Goal: Transaction & Acquisition: Purchase product/service

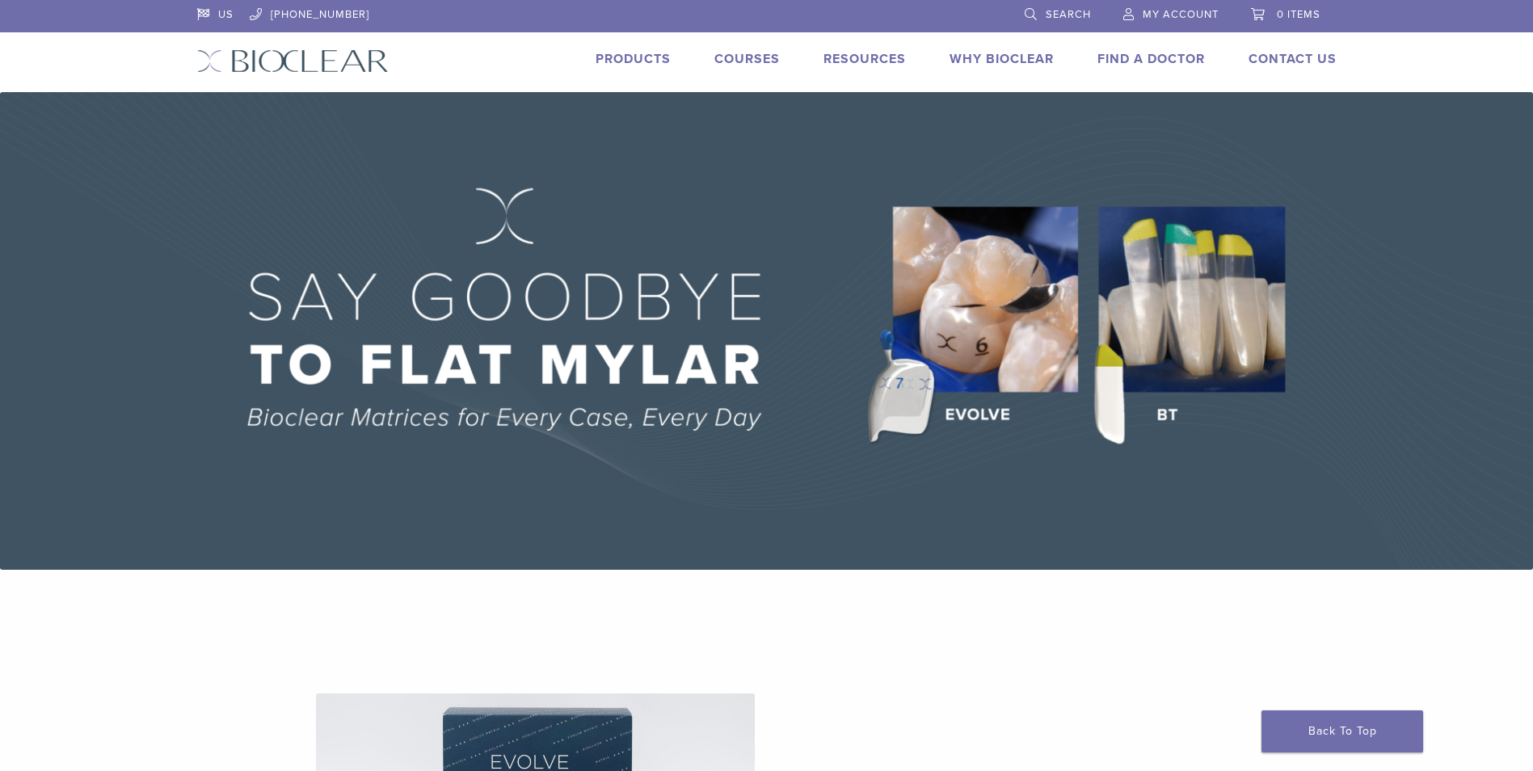
click at [1190, 11] on span "My Account" at bounding box center [1181, 14] width 76 height 13
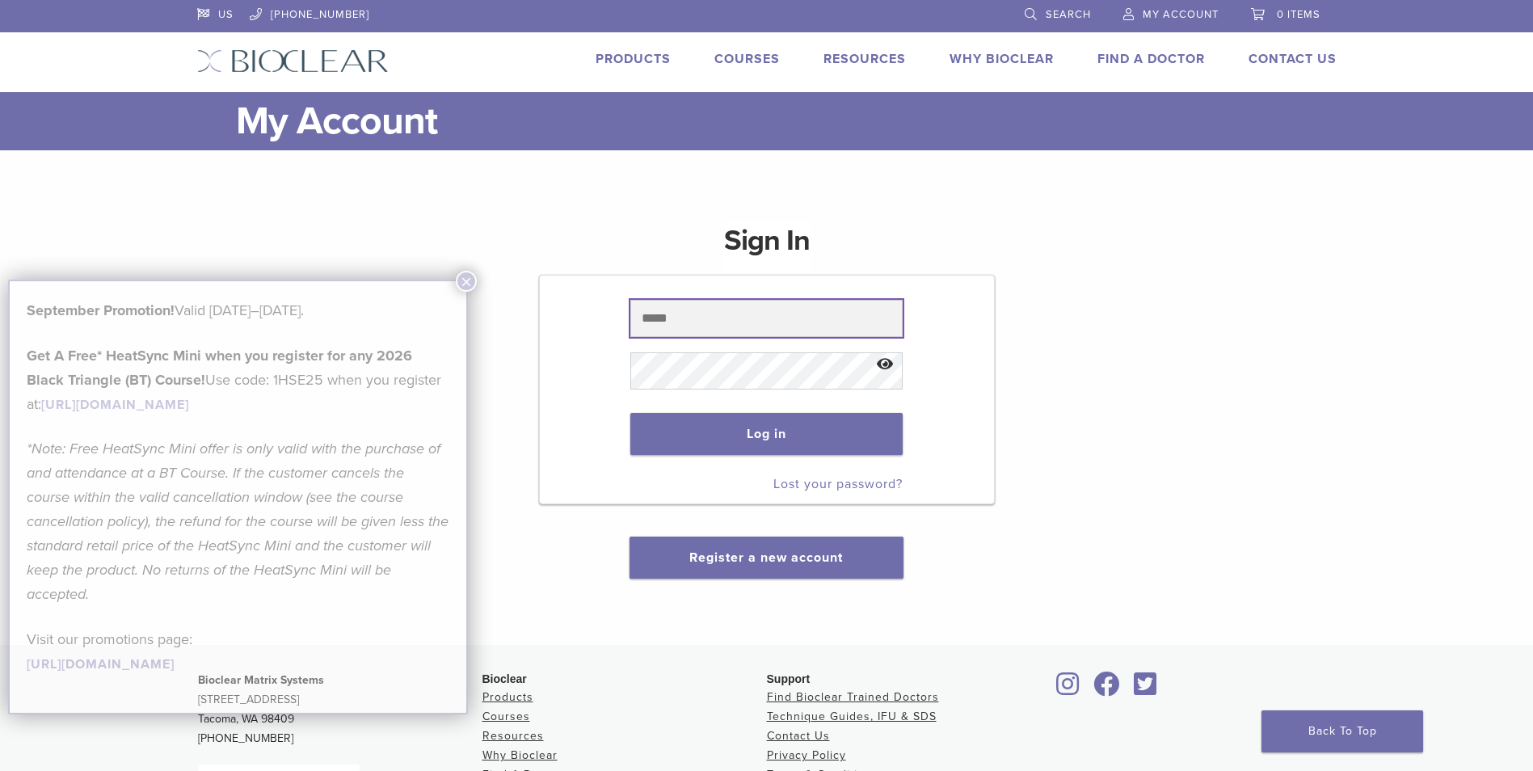
click at [727, 318] on input "text" at bounding box center [766, 318] width 272 height 37
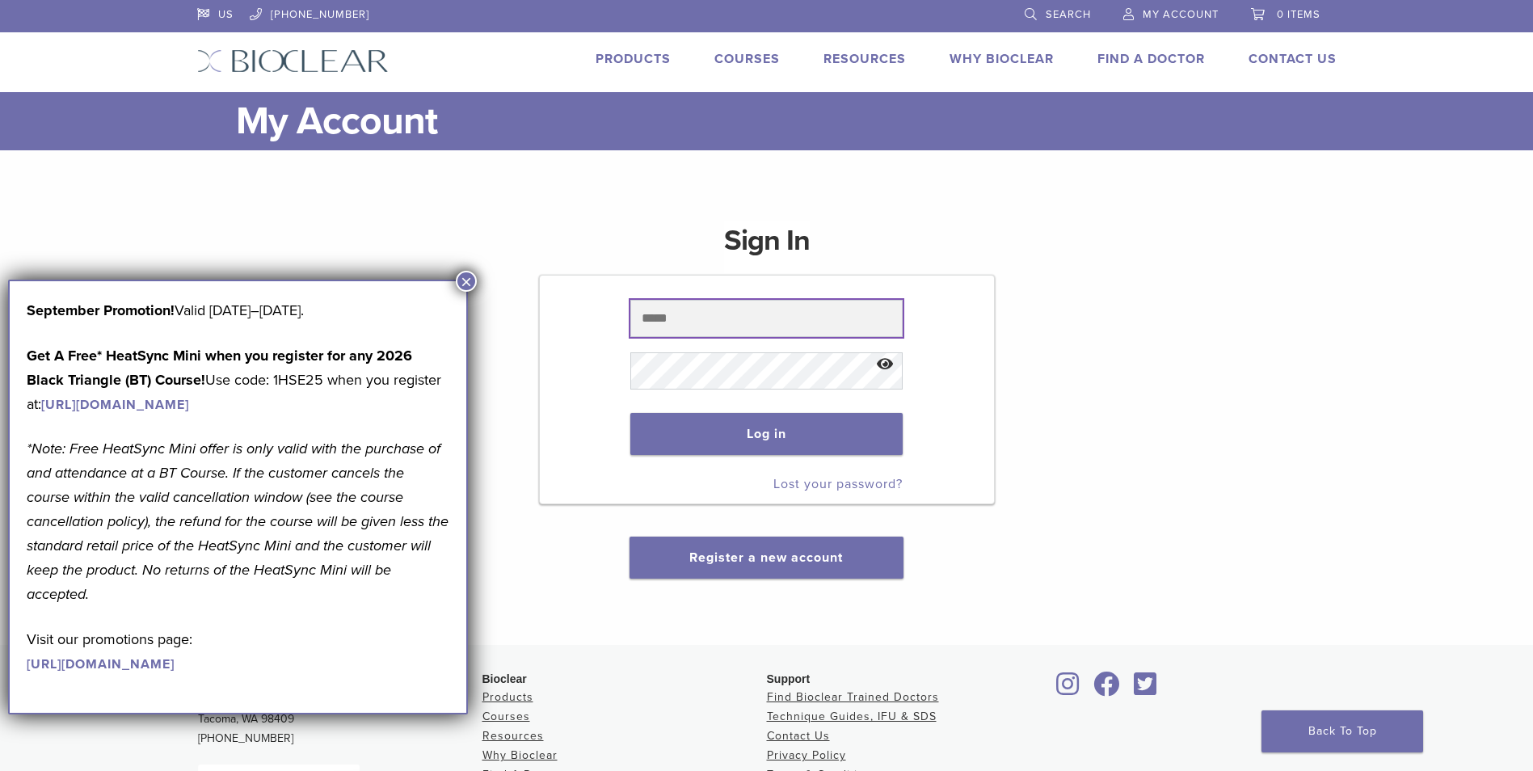
click at [731, 319] on input "text" at bounding box center [766, 318] width 272 height 37
type input "**********"
click at [467, 287] on button "×" at bounding box center [466, 281] width 21 height 21
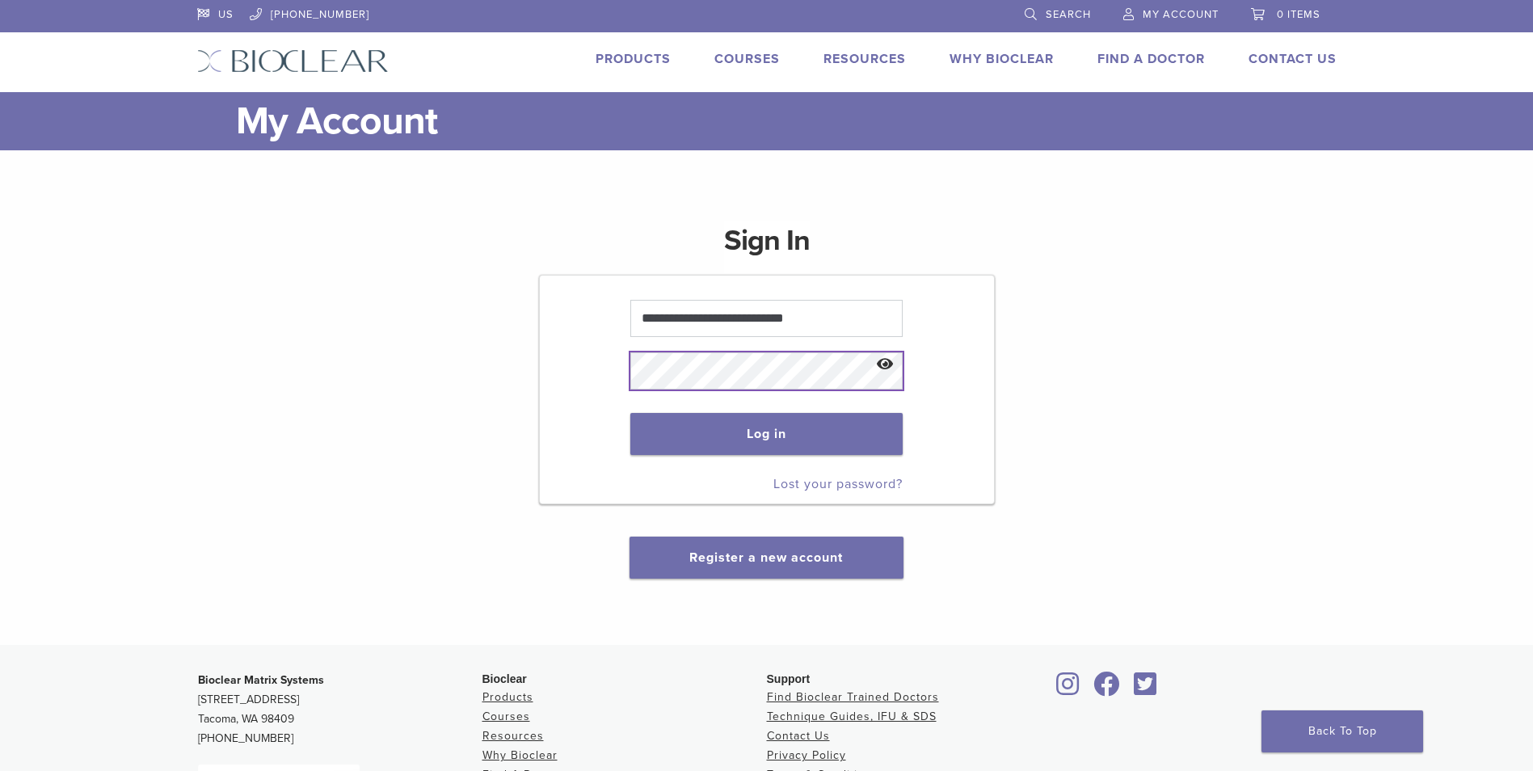
click at [630, 413] on button "Log in" at bounding box center [766, 434] width 272 height 42
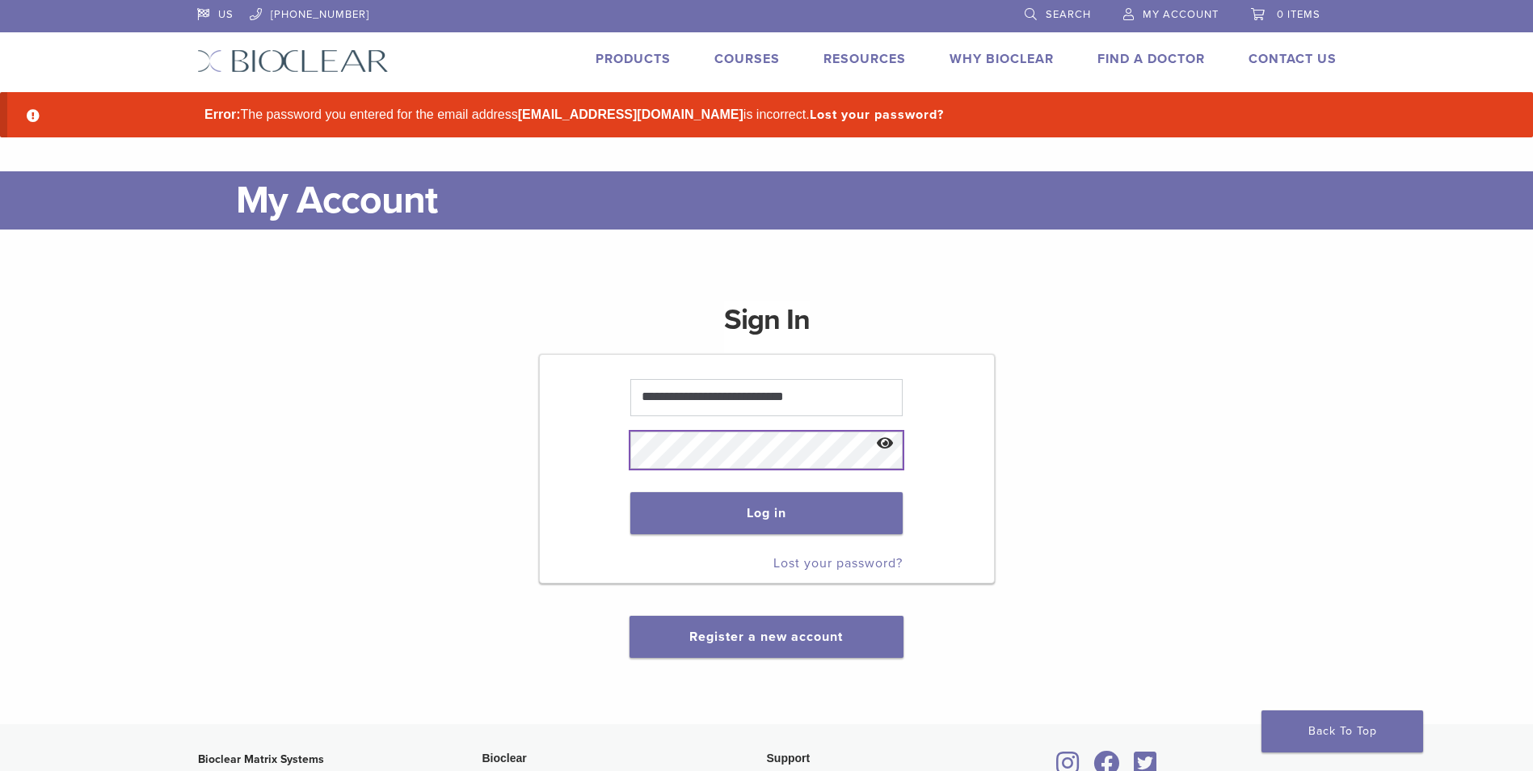
click at [630, 492] on button "Log in" at bounding box center [766, 513] width 272 height 42
click at [878, 443] on button "Show password" at bounding box center [885, 443] width 35 height 41
click at [630, 492] on button "Log in" at bounding box center [766, 513] width 272 height 42
click at [887, 444] on button "Show password" at bounding box center [885, 443] width 35 height 41
click at [630, 492] on button "Log in" at bounding box center [766, 513] width 272 height 42
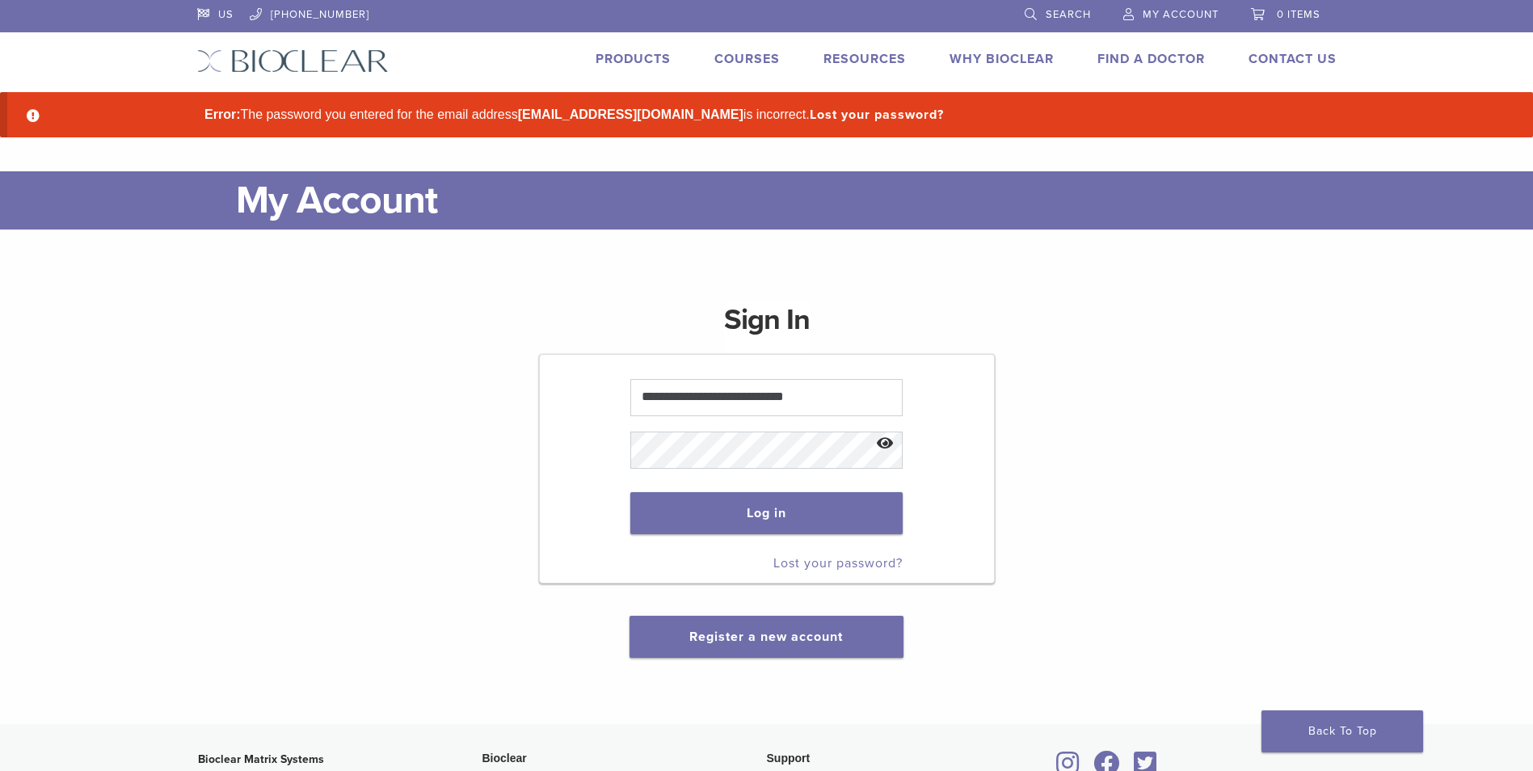
click at [857, 564] on link "Lost your password?" at bounding box center [837, 563] width 129 height 16
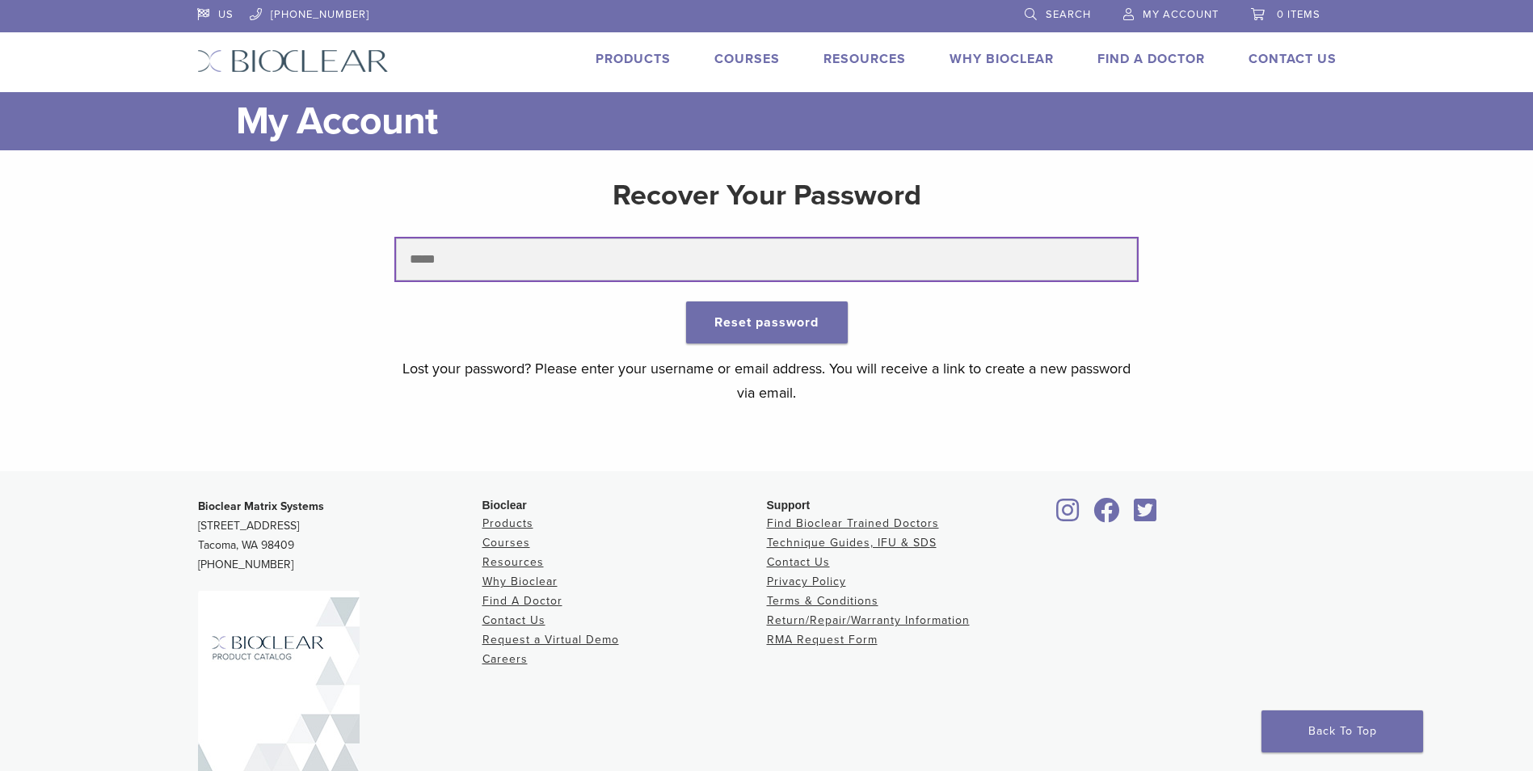
click at [676, 246] on input "text" at bounding box center [766, 259] width 741 height 42
type input "**********"
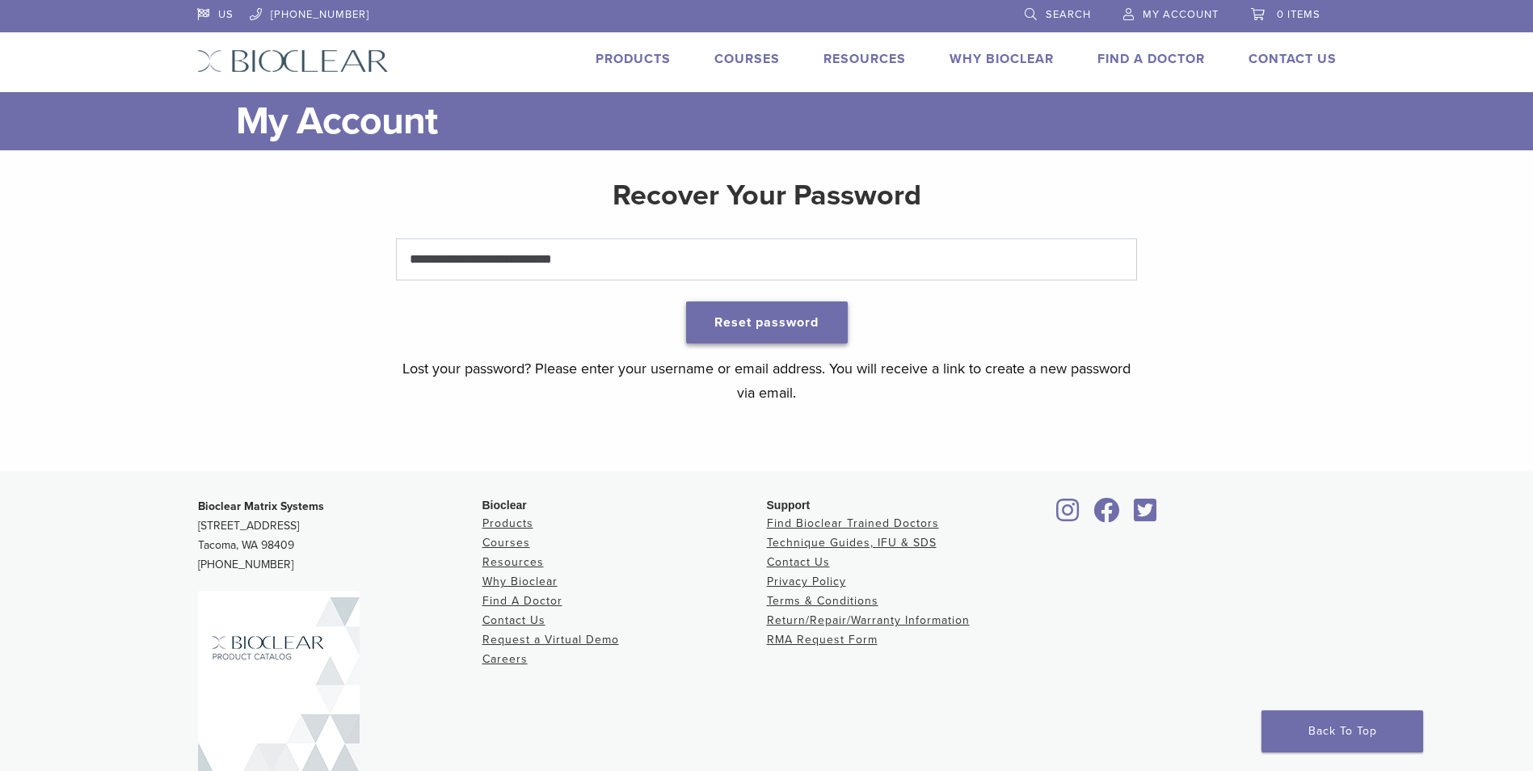
click at [766, 330] on button "Reset password" at bounding box center [767, 322] width 162 height 42
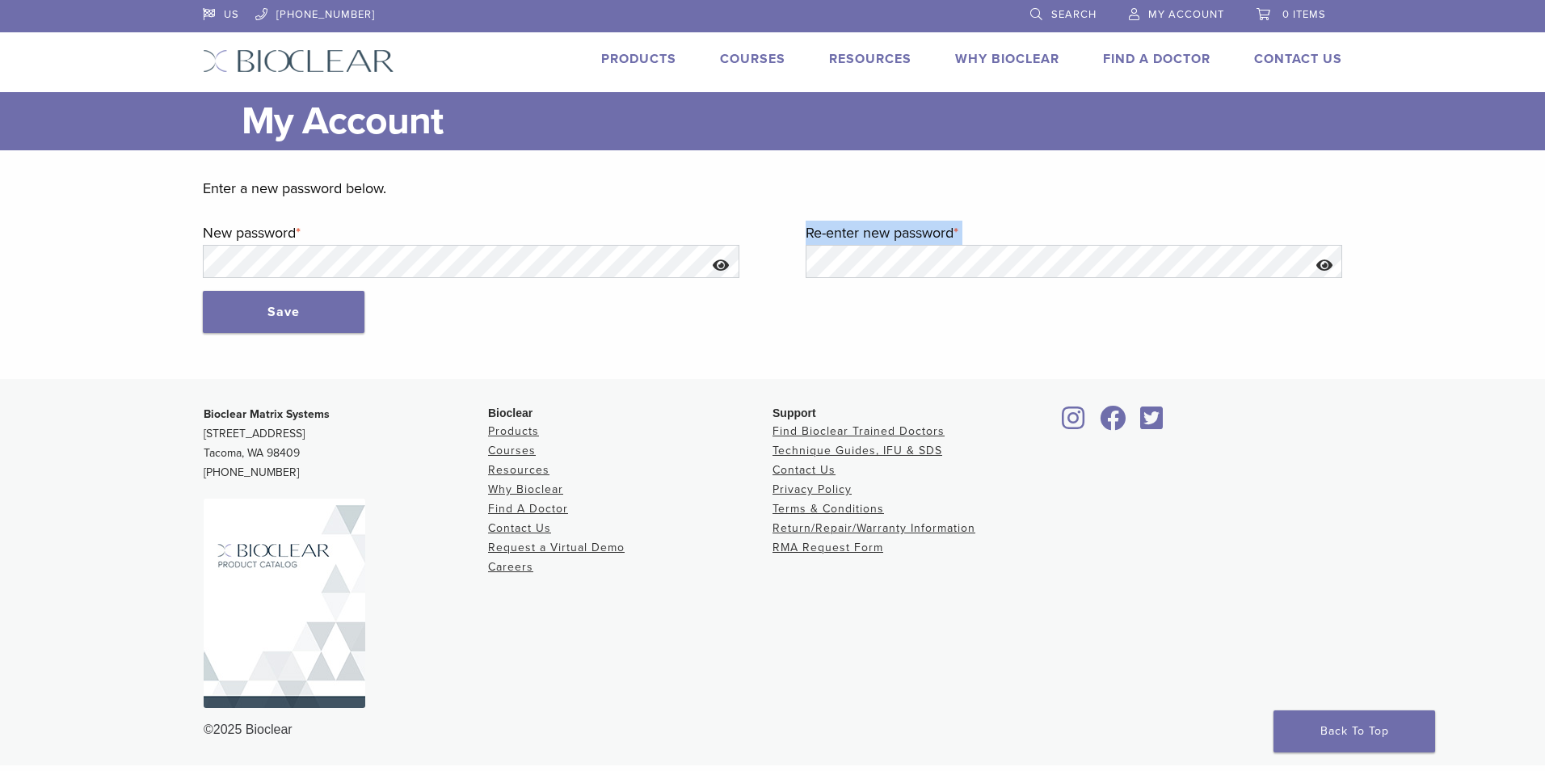
click at [539, 277] on form "Enter a new password below. New password * Required Re-enter new password * Req…" at bounding box center [773, 254] width 1140 height 157
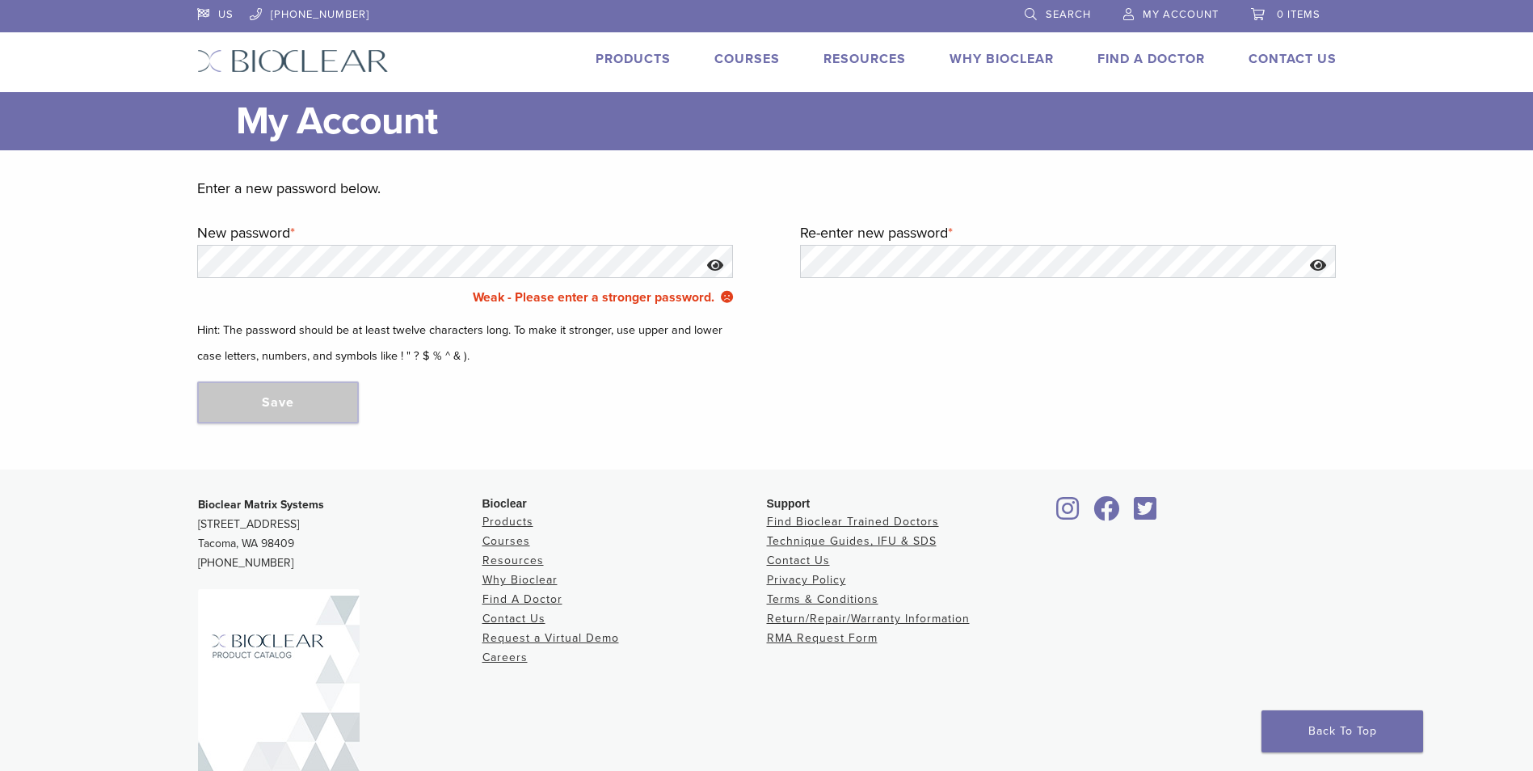
click at [718, 259] on button "Show password" at bounding box center [715, 265] width 35 height 41
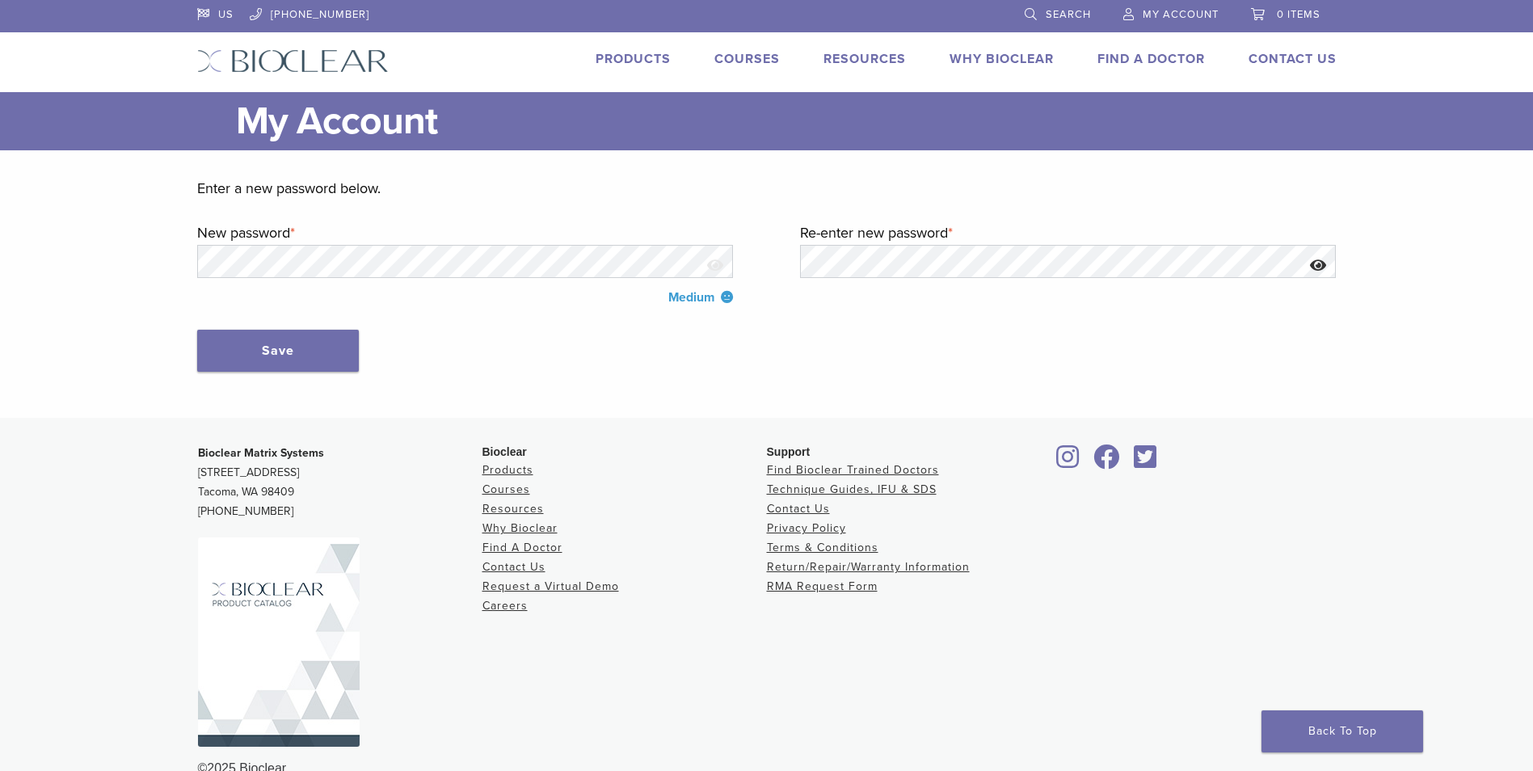
click at [1330, 268] on button "Show password" at bounding box center [1318, 265] width 35 height 41
click at [321, 338] on button "Save" at bounding box center [278, 351] width 162 height 42
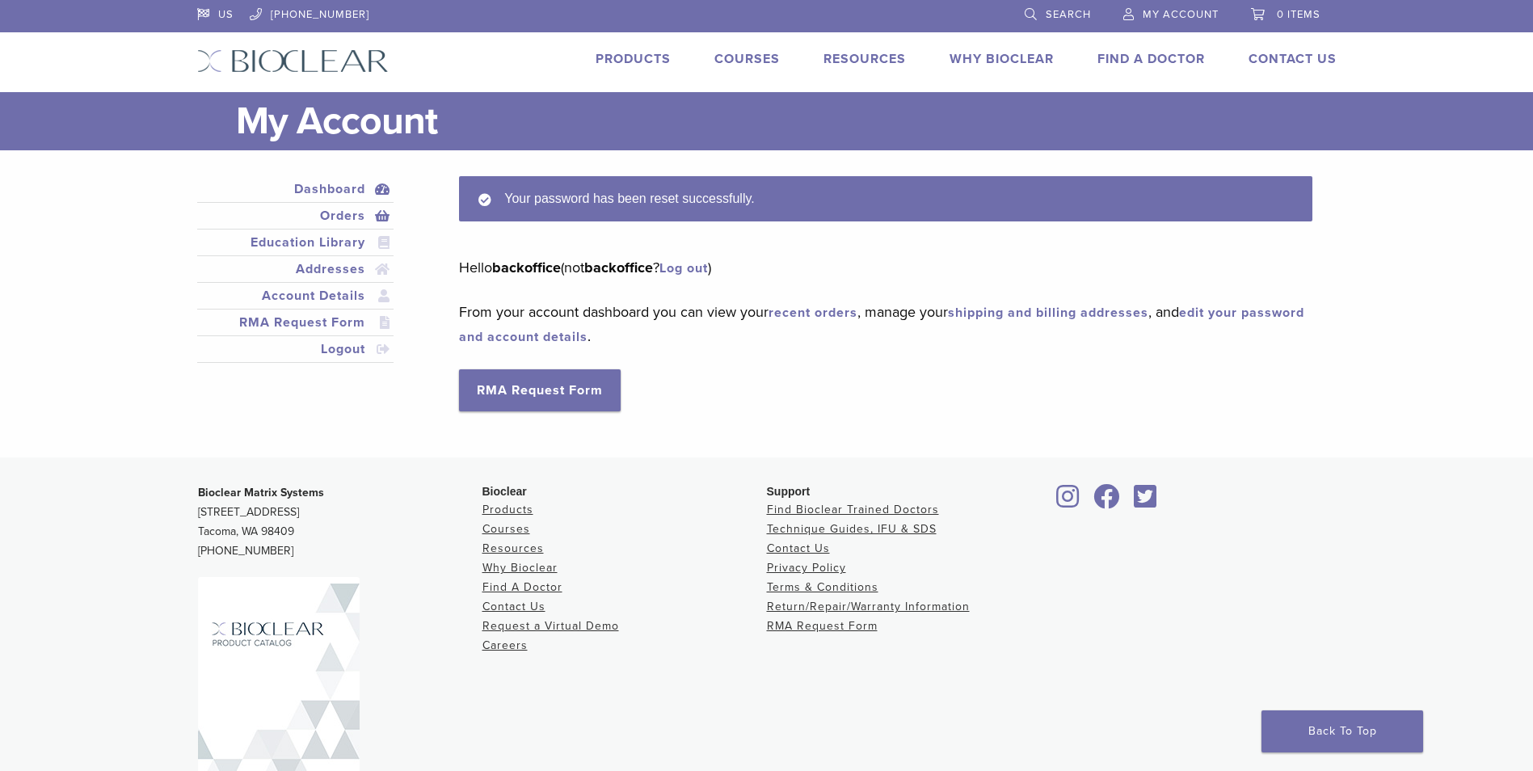
click at [348, 210] on link "Orders" at bounding box center [295, 215] width 191 height 19
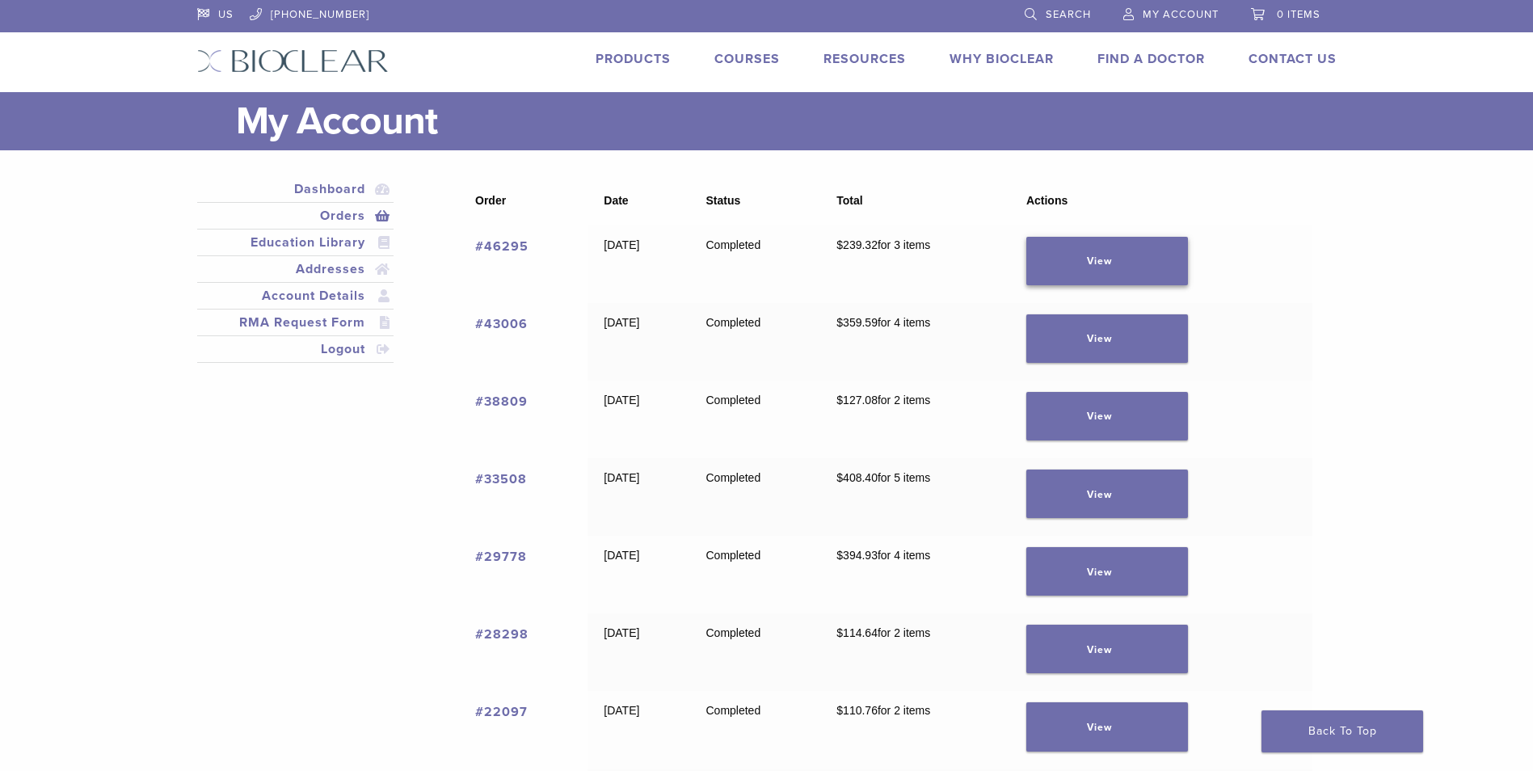
click at [1126, 271] on link "View" at bounding box center [1107, 261] width 162 height 48
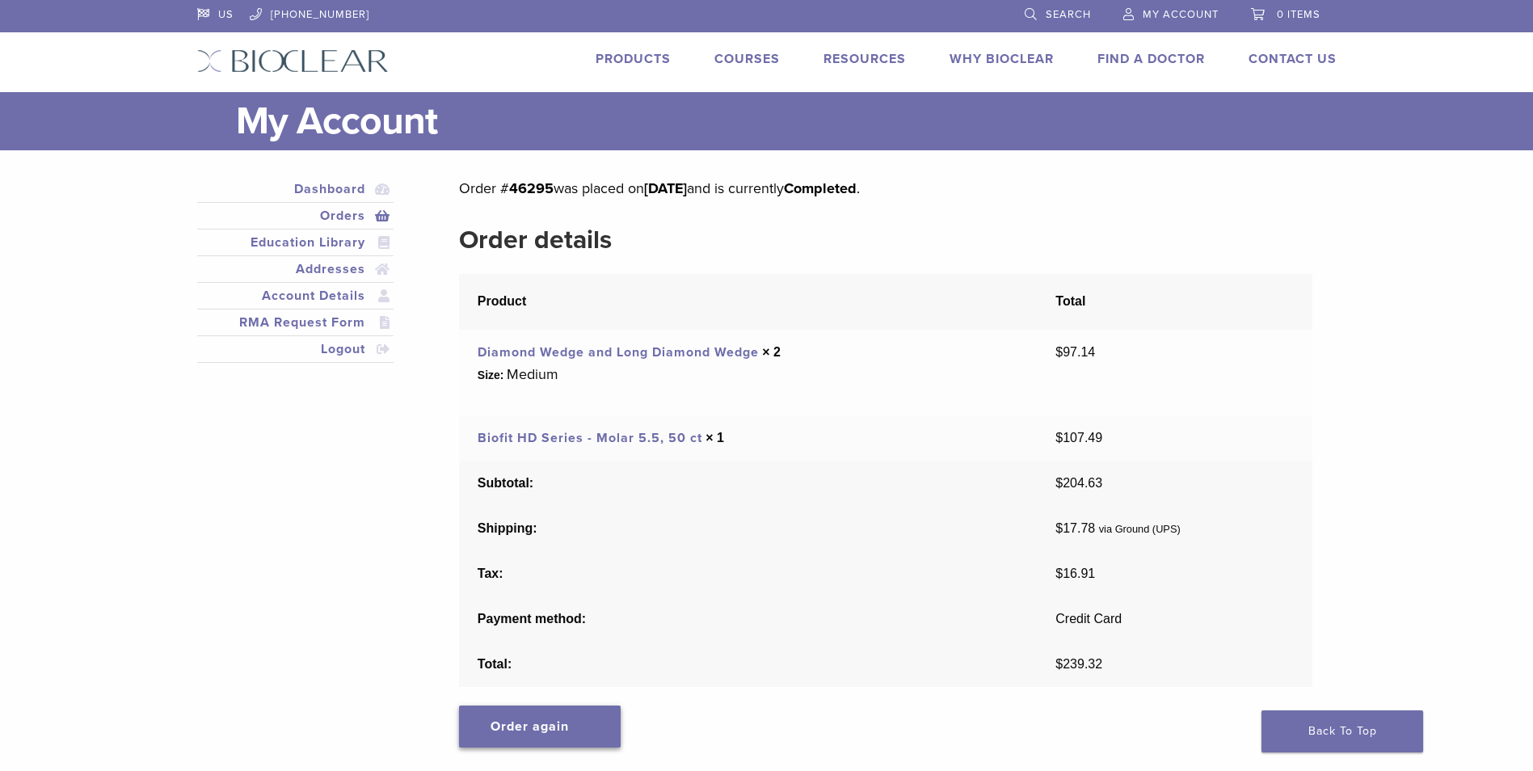
click at [551, 729] on link "Order again" at bounding box center [540, 727] width 162 height 42
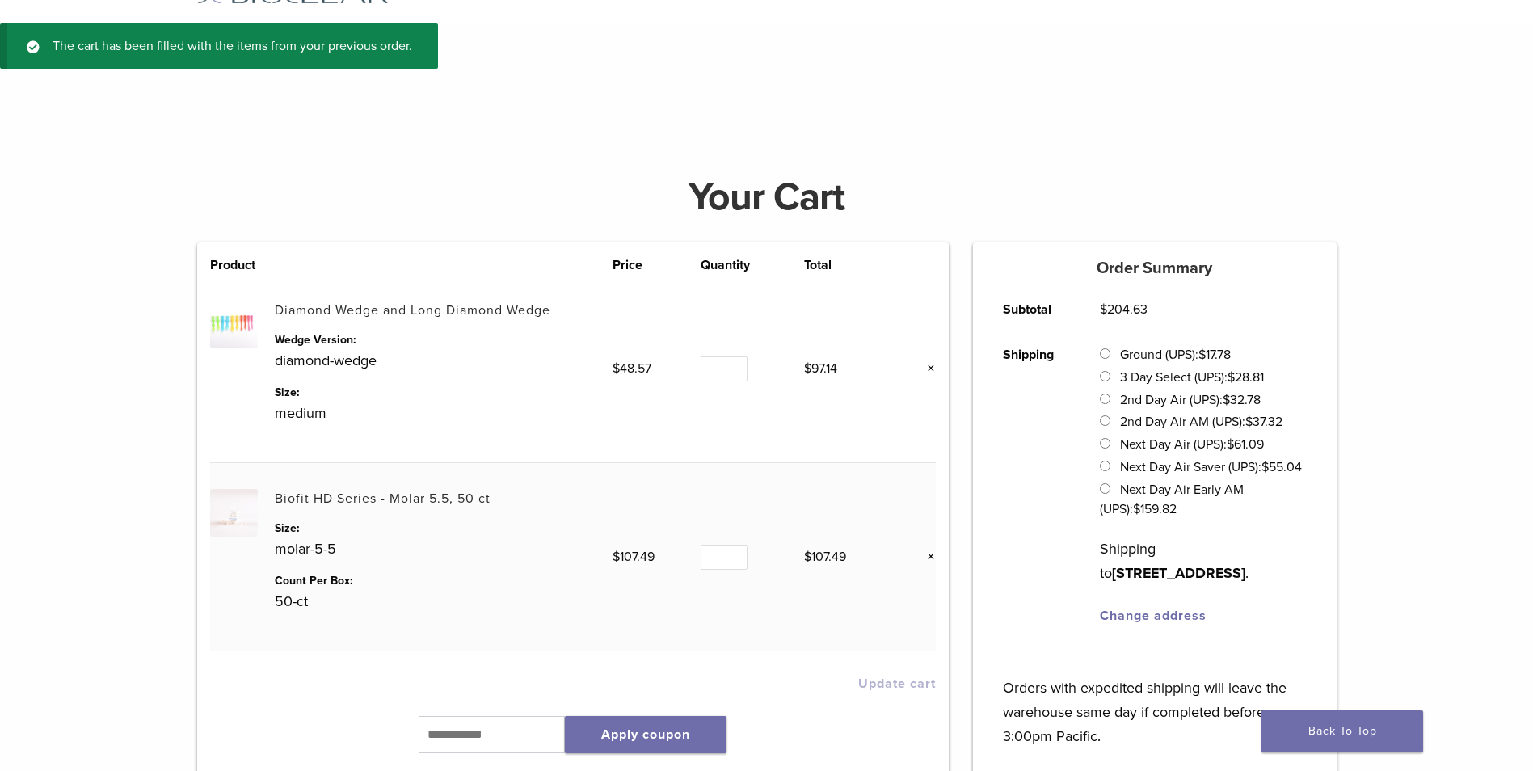
scroll to position [162, 0]
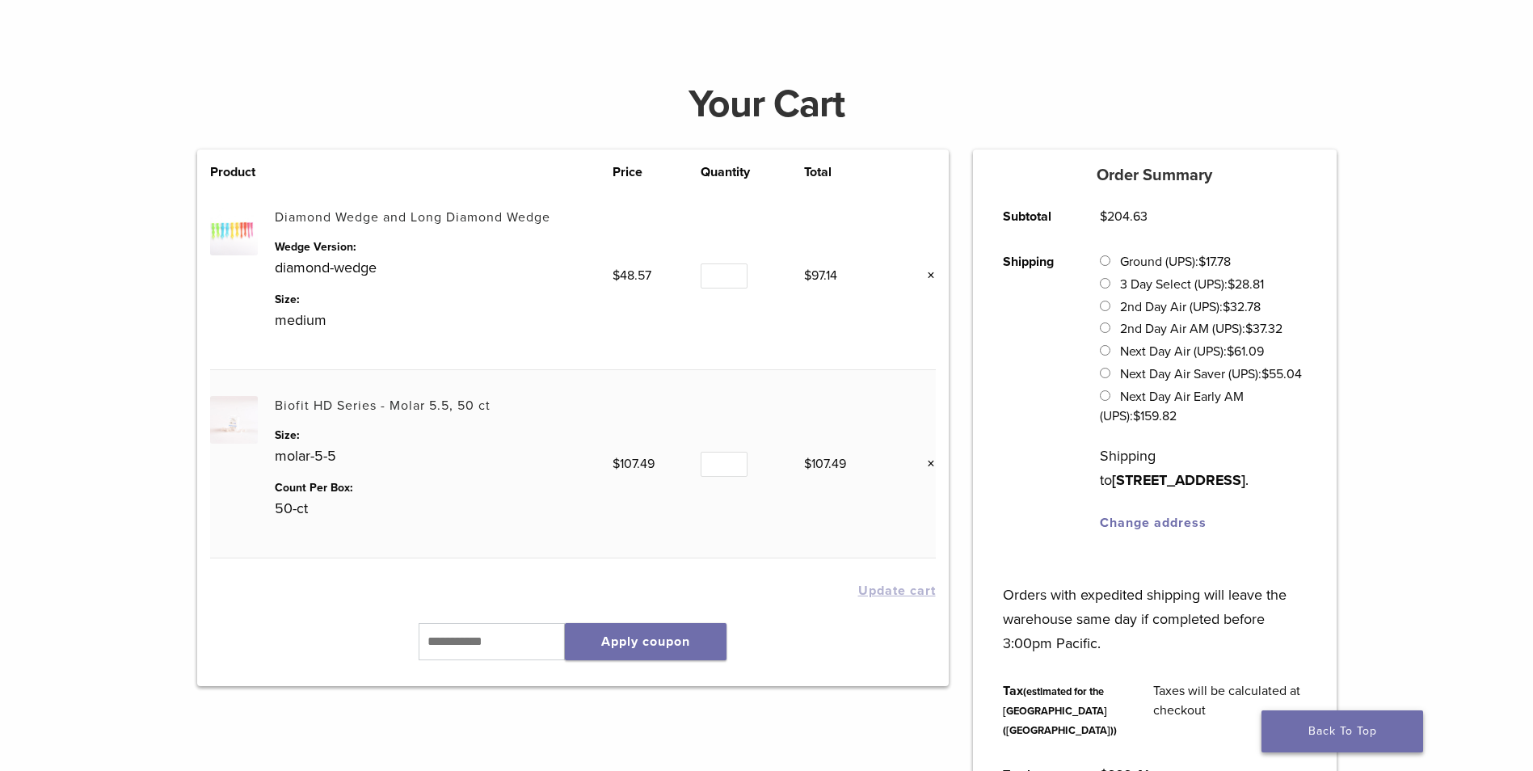
click at [1349, 729] on link "Back To Top" at bounding box center [1343, 731] width 162 height 42
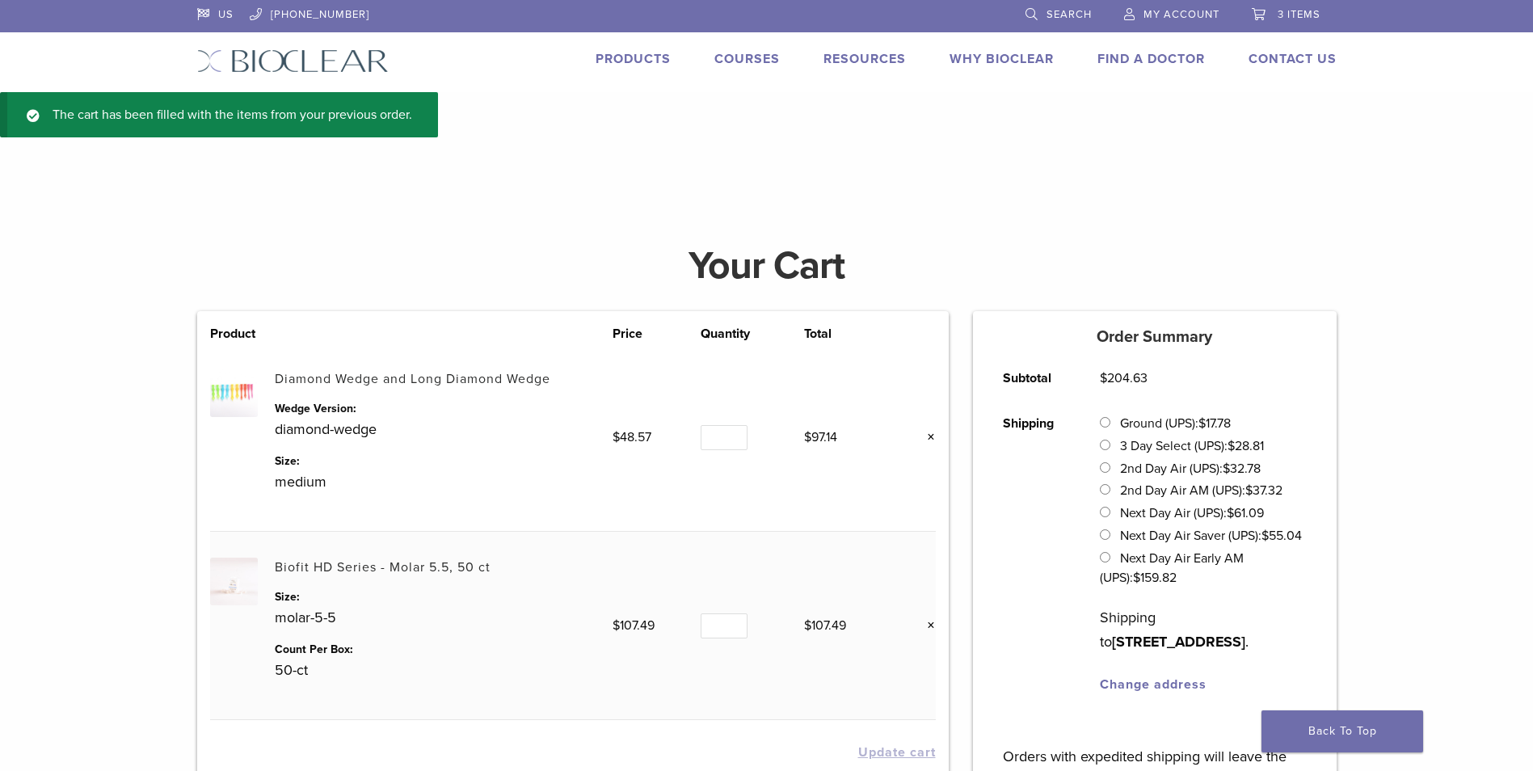
click at [1299, 21] on link "3 items" at bounding box center [1286, 12] width 69 height 24
click at [1288, 11] on span "3 items" at bounding box center [1299, 14] width 43 height 13
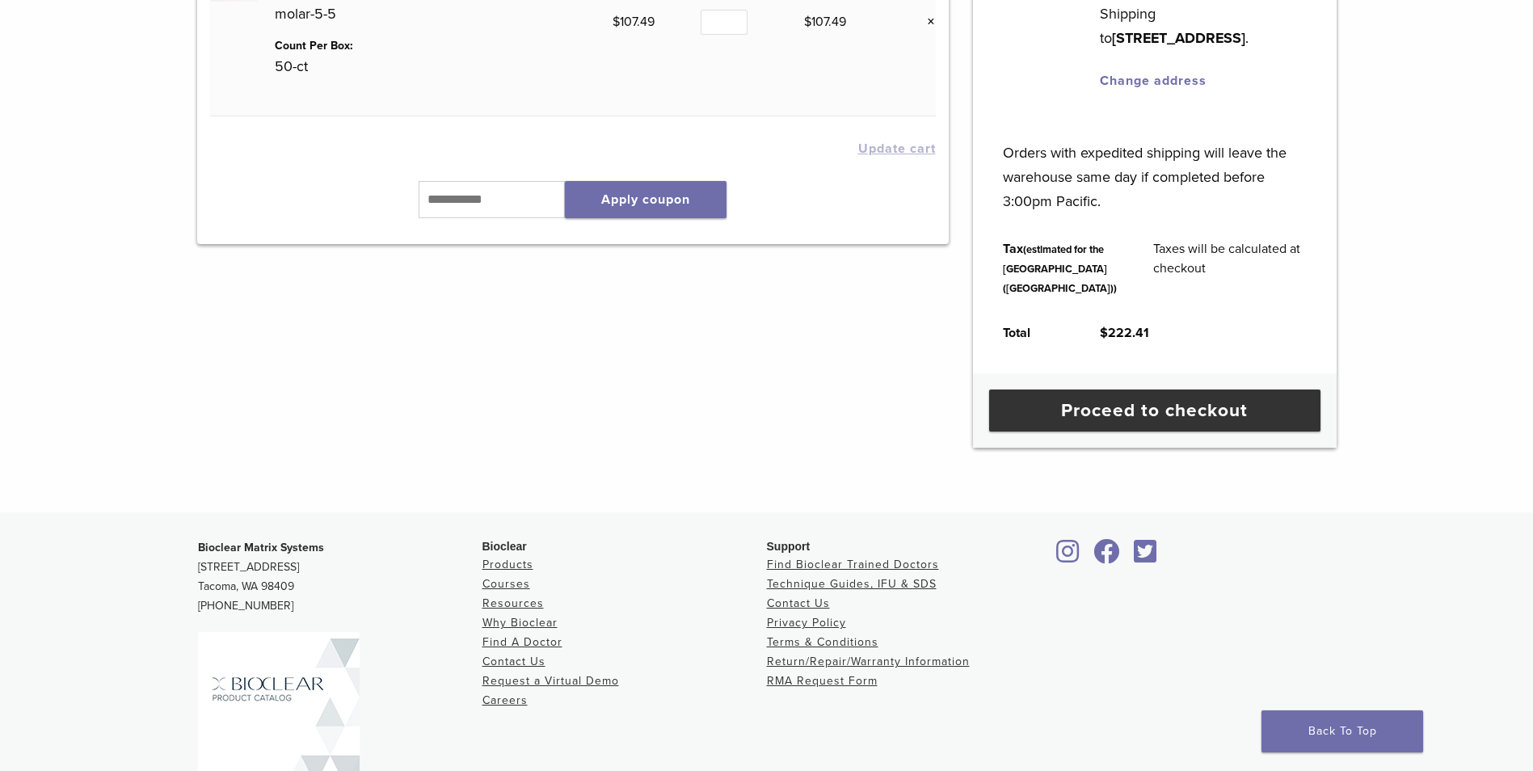
scroll to position [647, 0]
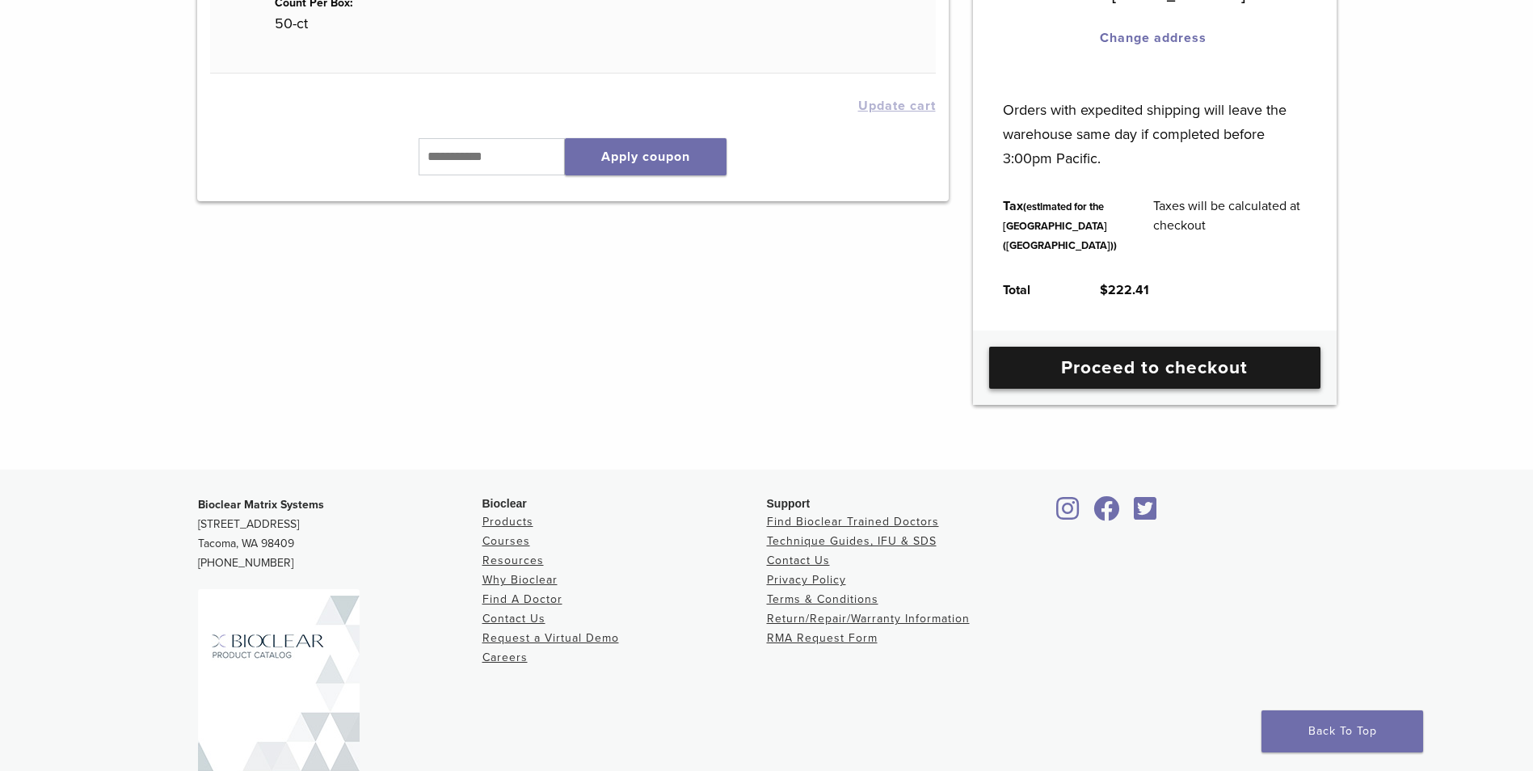
click at [1074, 389] on link "Proceed to checkout" at bounding box center [1154, 368] width 331 height 42
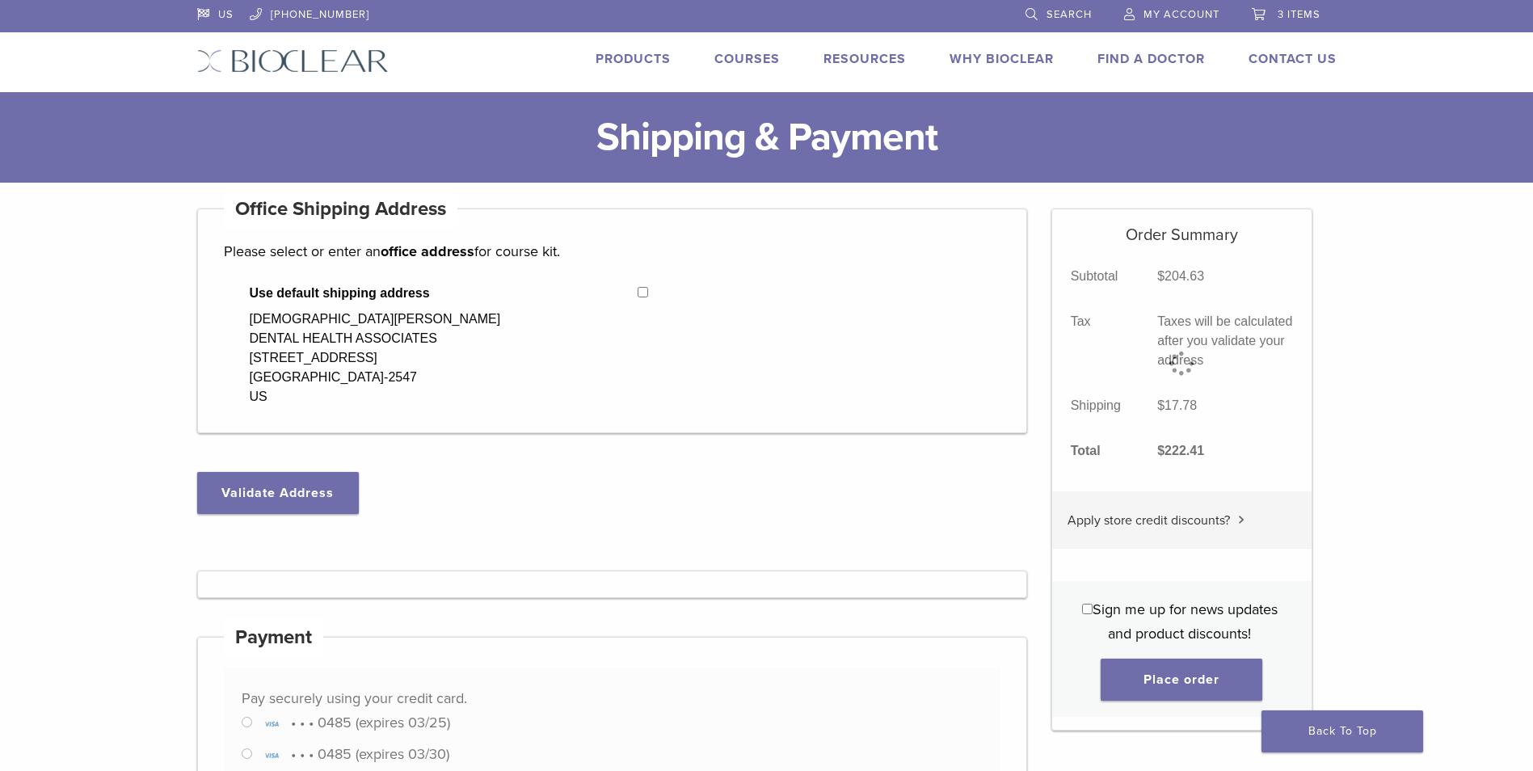
select select "**"
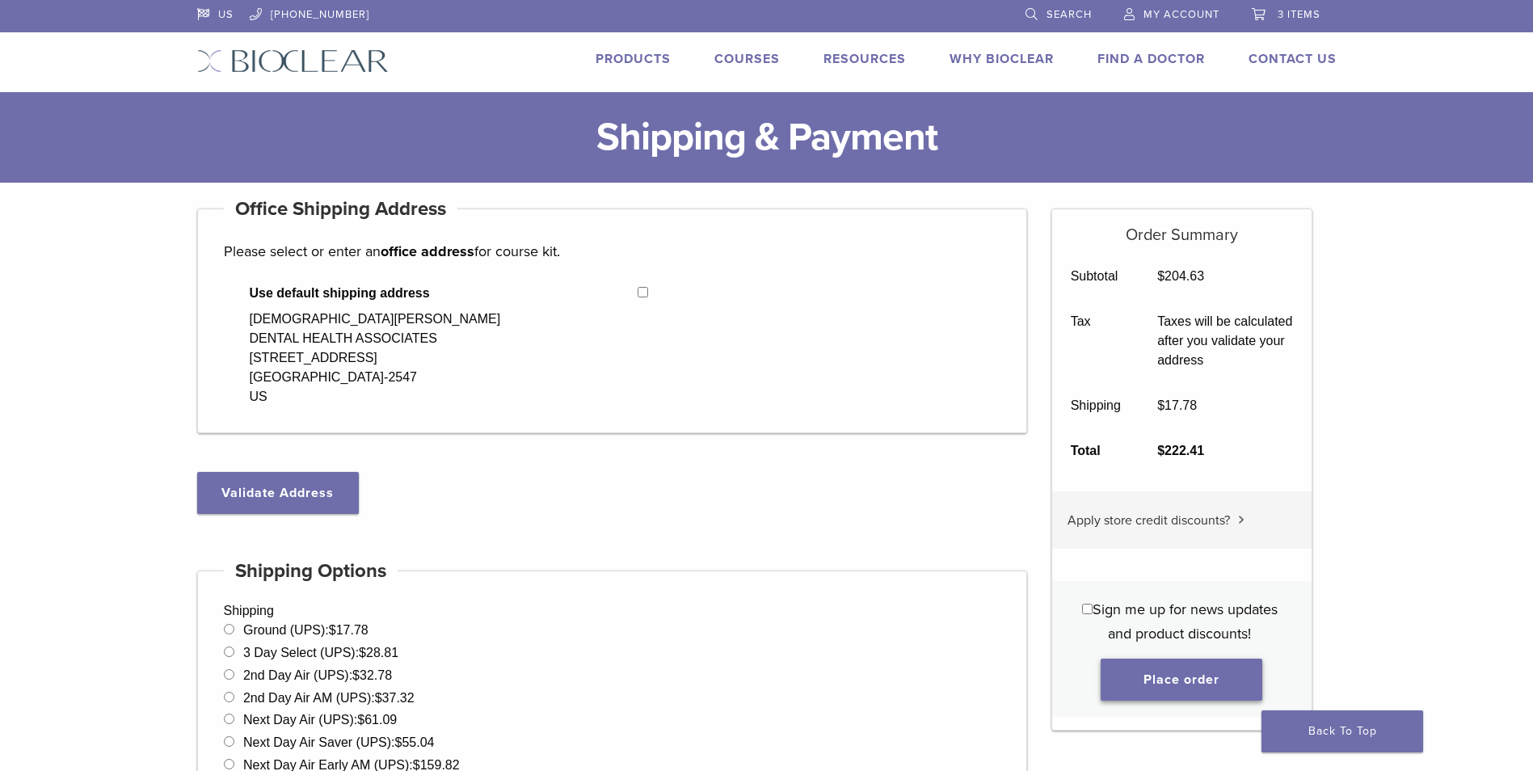
click at [1161, 676] on button "Place order" at bounding box center [1182, 680] width 162 height 42
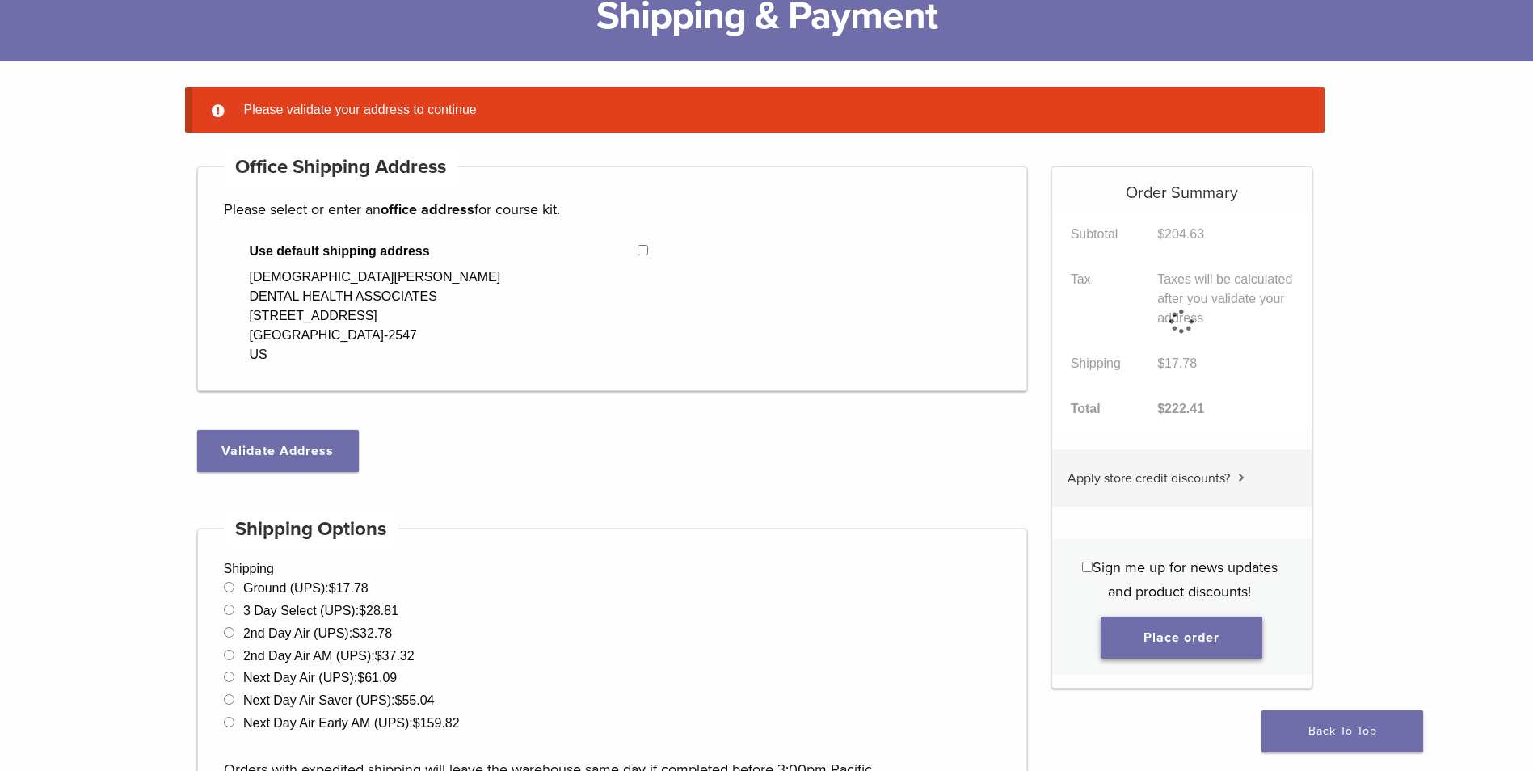
scroll to position [128, 0]
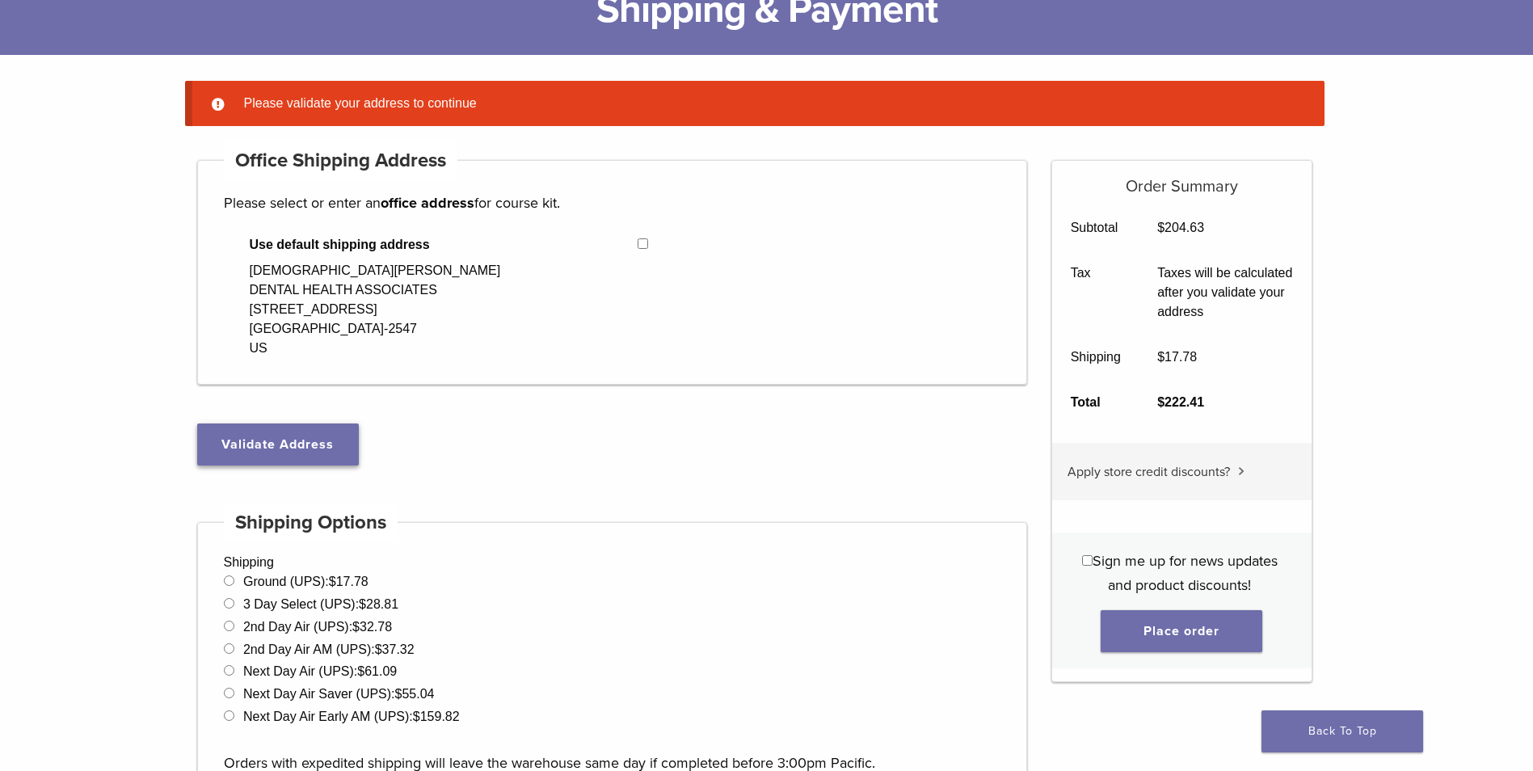
click at [333, 453] on button "Validate Address" at bounding box center [278, 444] width 162 height 42
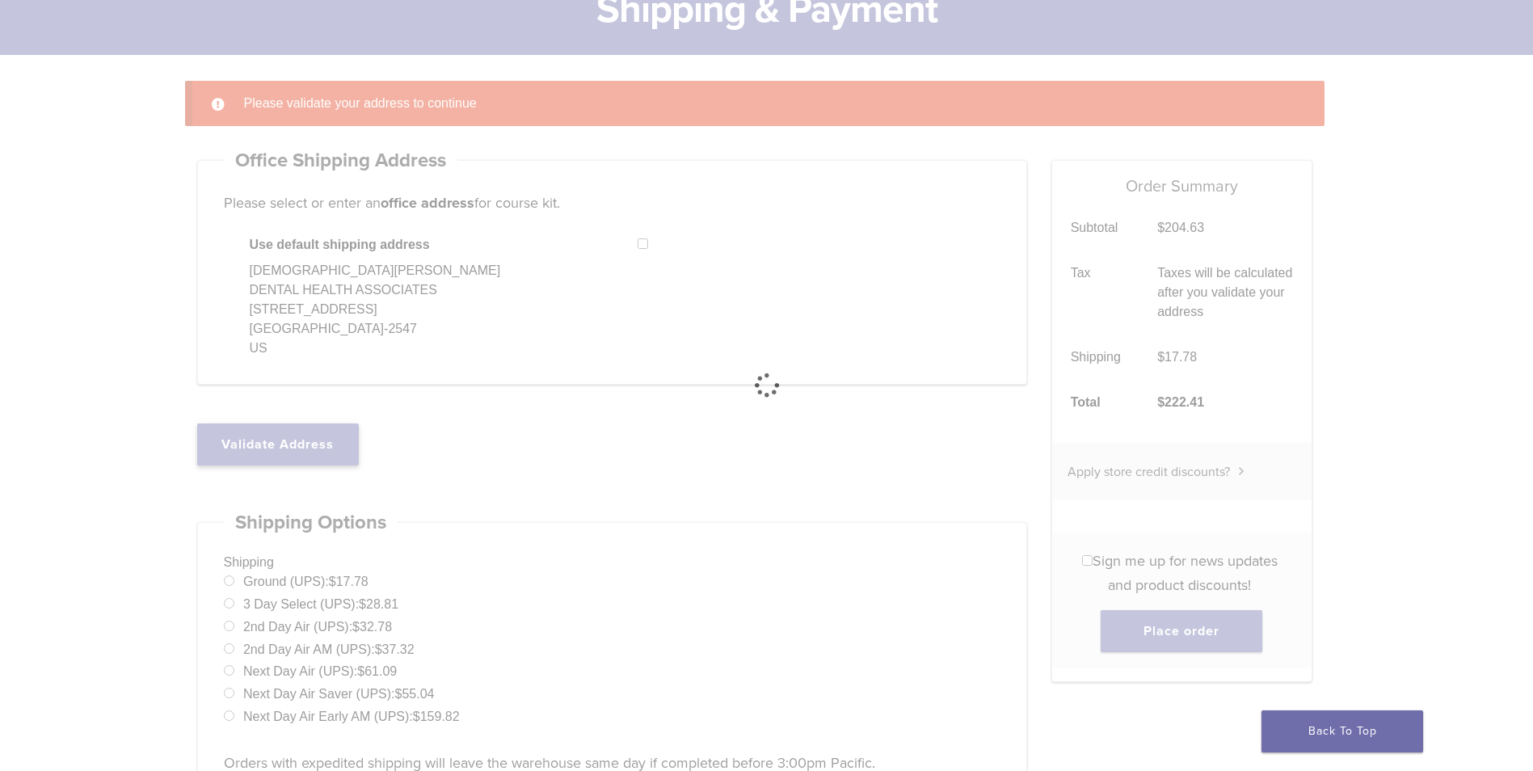
select select "**"
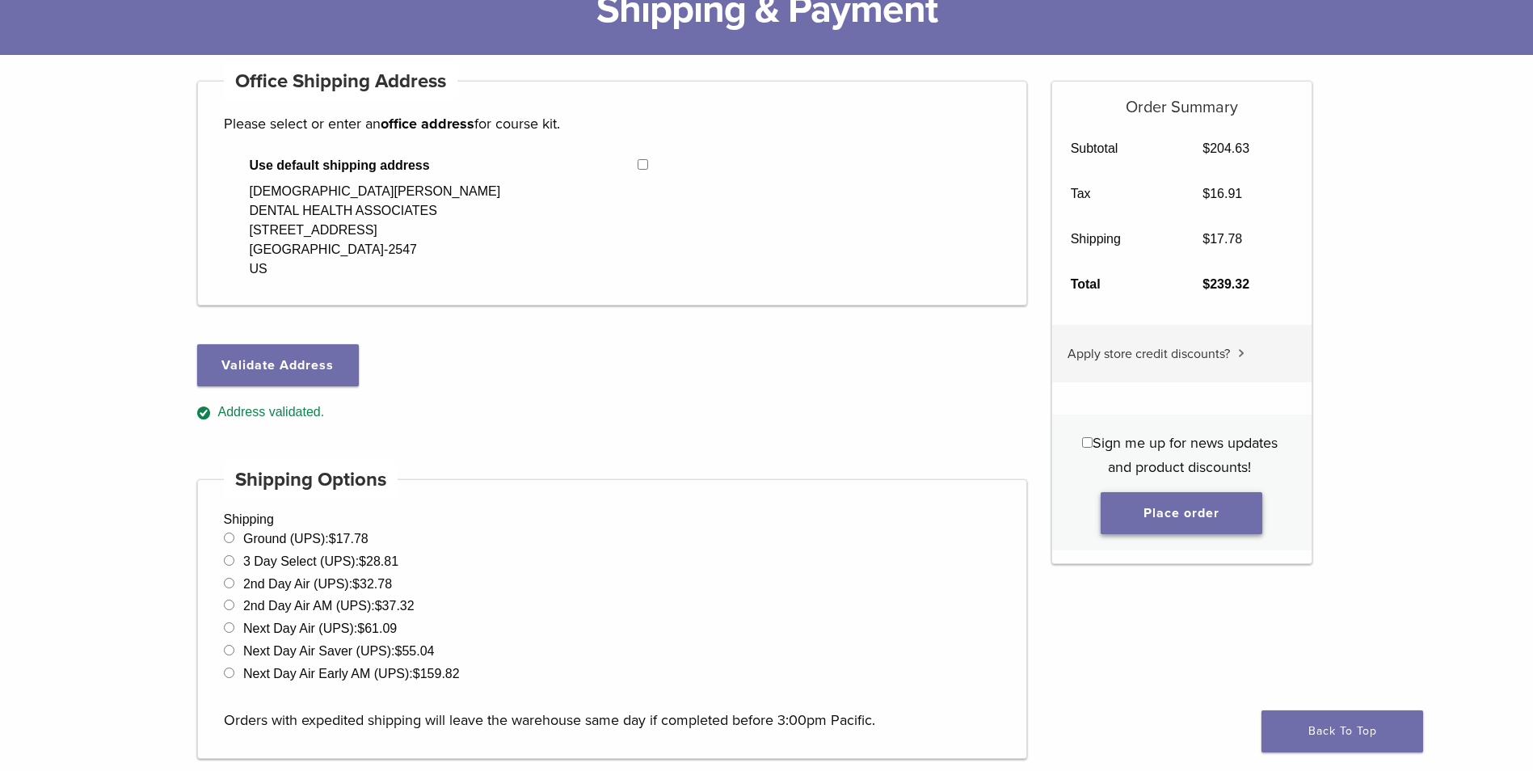
click at [1181, 516] on button "Place order" at bounding box center [1182, 513] width 162 height 42
